Goal: Communication & Community: Answer question/provide support

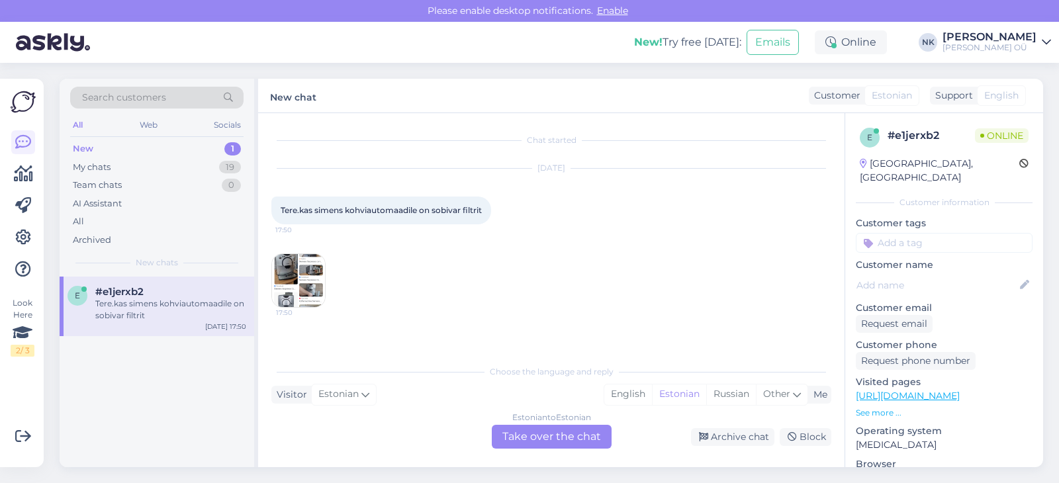
click at [533, 453] on div "Chat started [DATE] Tere.kas simens kohviautomaadile on sobivar filtrit 17:50 1…" at bounding box center [551, 290] width 587 height 354
click at [541, 442] on div "Estonian to Estonian Take over the chat" at bounding box center [552, 437] width 120 height 24
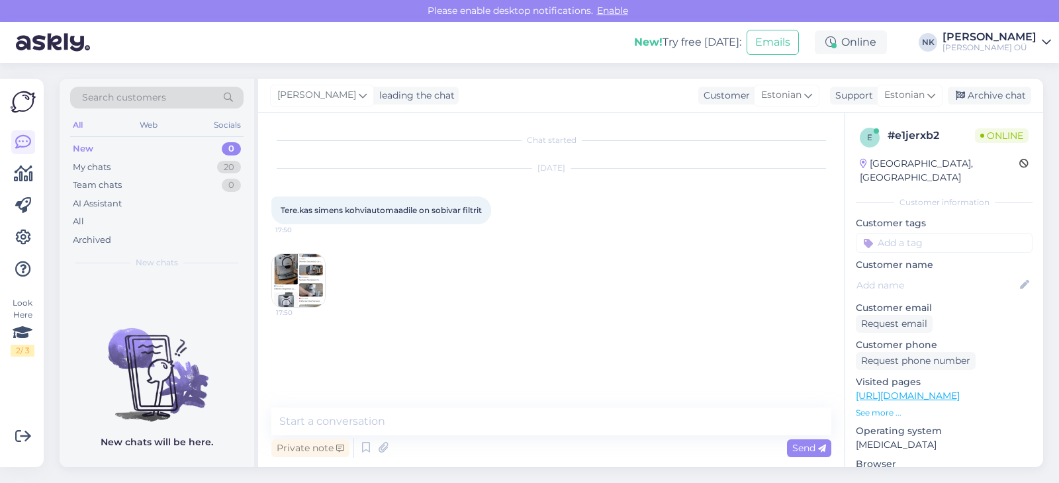
click at [292, 305] on img at bounding box center [298, 280] width 53 height 53
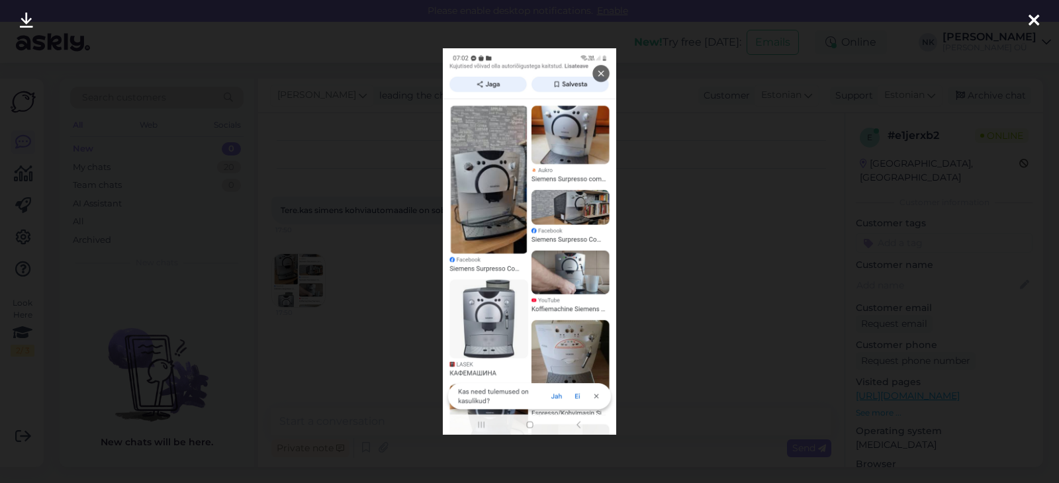
click at [700, 254] on div at bounding box center [529, 241] width 1059 height 483
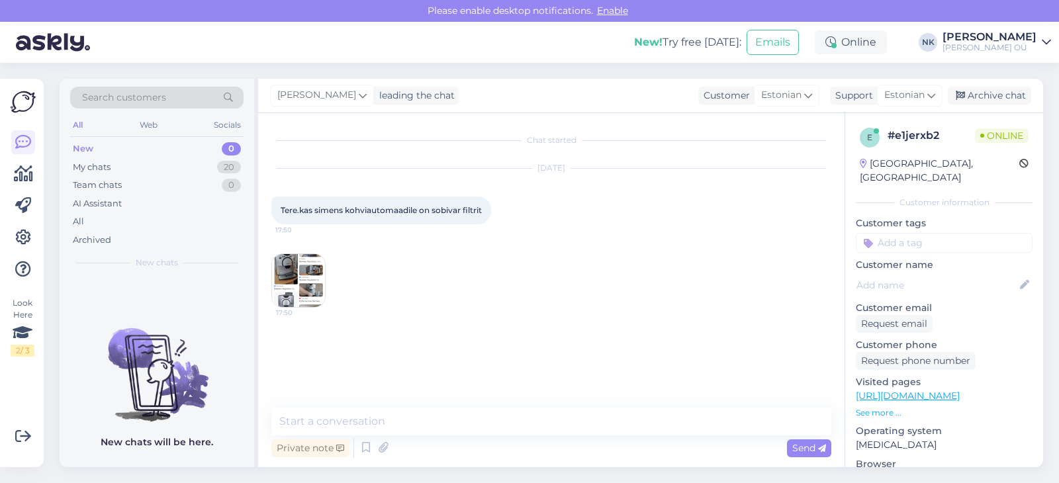
click at [911, 390] on link "[URL][DOMAIN_NAME]" at bounding box center [908, 396] width 104 height 12
click at [460, 416] on textarea at bounding box center [551, 422] width 560 height 28
type textarea "Tere! Ei, kahjuks meil pole Siemens tarvikuid"
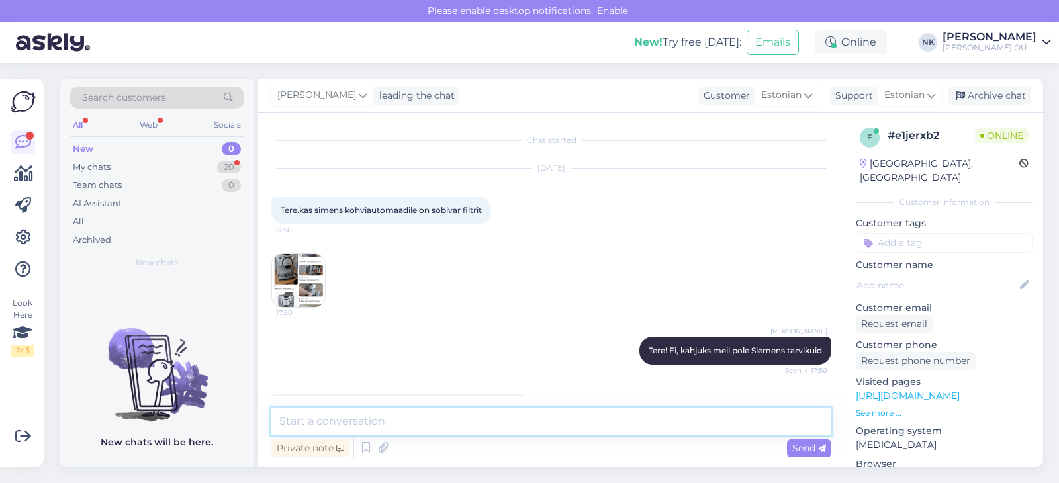
scroll to position [40, 0]
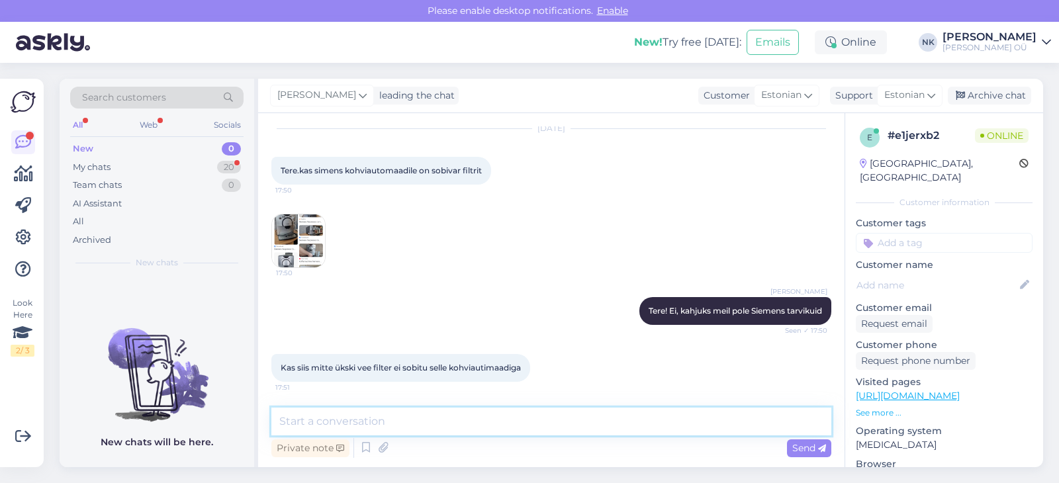
click at [452, 409] on textarea at bounding box center [551, 422] width 560 height 28
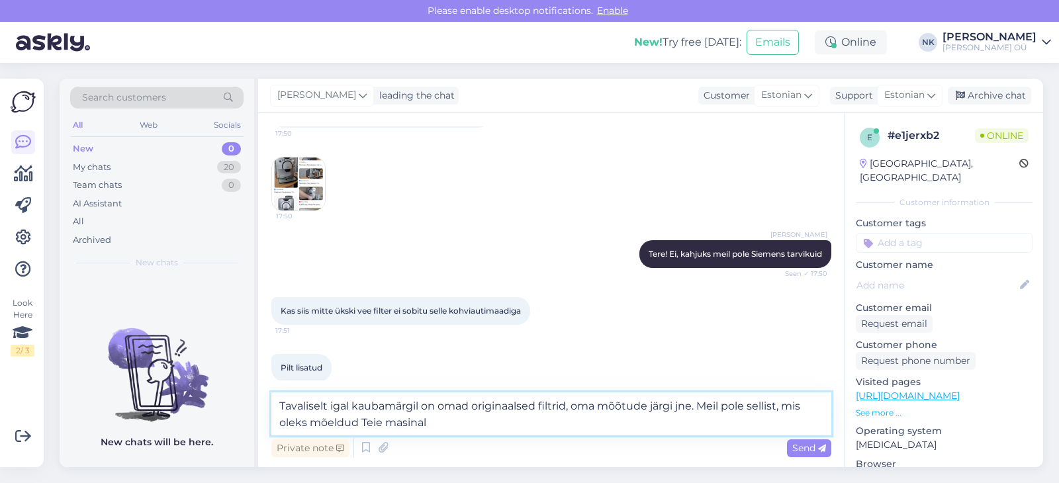
type textarea "Tavaliselt igal kaubamärgil on omad originaalsed filtrid, oma mõõtude järgi jne…"
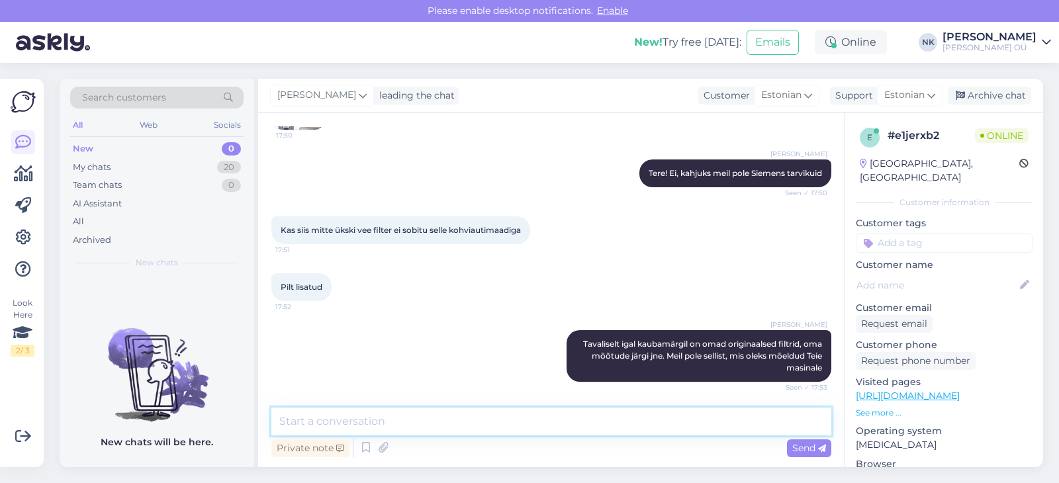
scroll to position [234, 0]
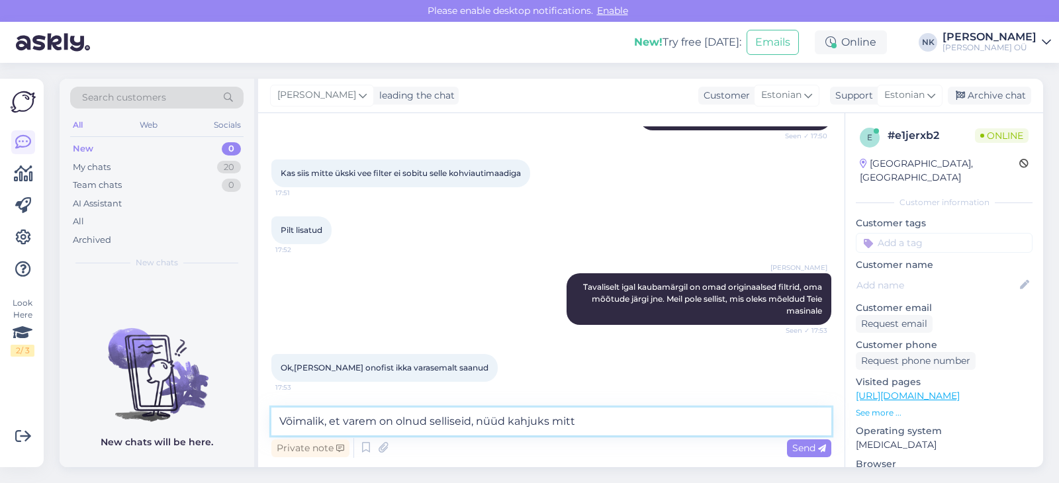
type textarea "Võimalik, et varem on olnud selliseid, nüüd kahjuks mitte"
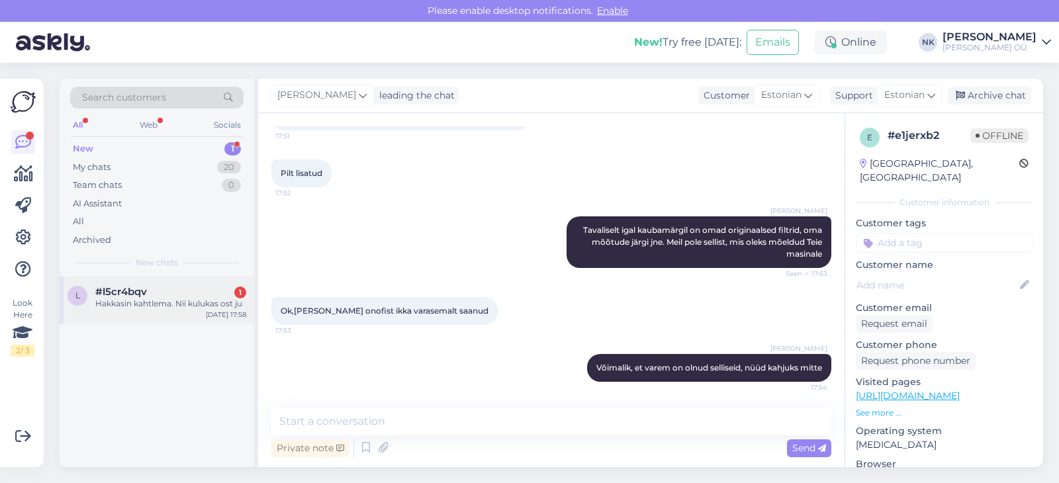
click at [230, 318] on div "[DATE] 17:58" at bounding box center [226, 315] width 40 height 10
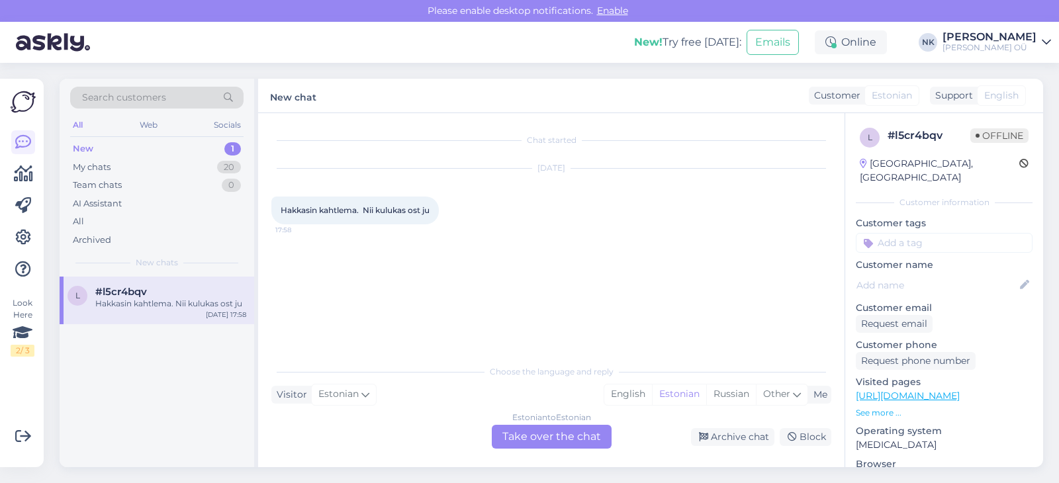
click at [908, 389] on p "[URL][DOMAIN_NAME]" at bounding box center [944, 396] width 177 height 14
click at [917, 390] on link "[URL][DOMAIN_NAME]" at bounding box center [908, 396] width 104 height 12
click at [551, 436] on div "Estonian to Estonian Take over the chat" at bounding box center [552, 437] width 120 height 24
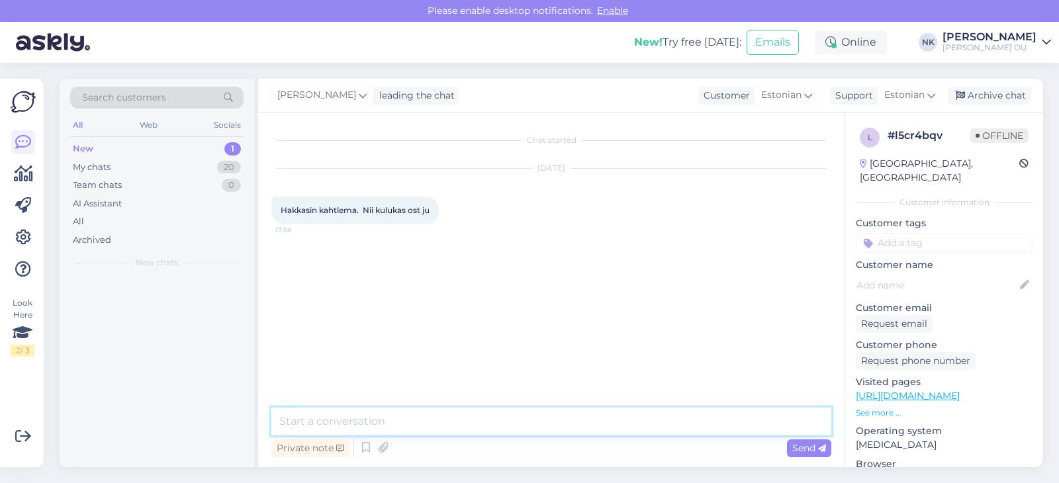
click at [517, 422] on textarea at bounding box center [551, 422] width 560 height 28
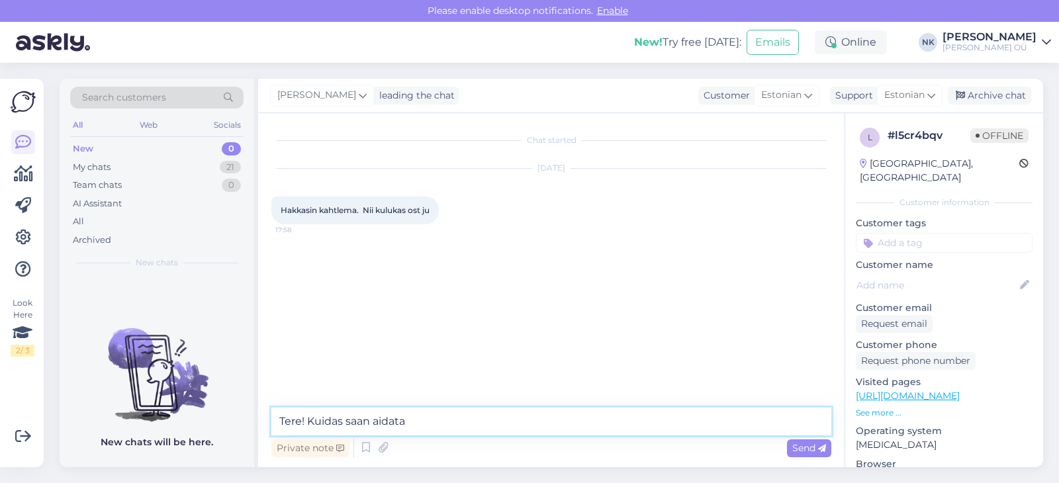
type textarea "Tere! Kuidas saan aidata?"
